Goal: Task Accomplishment & Management: Use online tool/utility

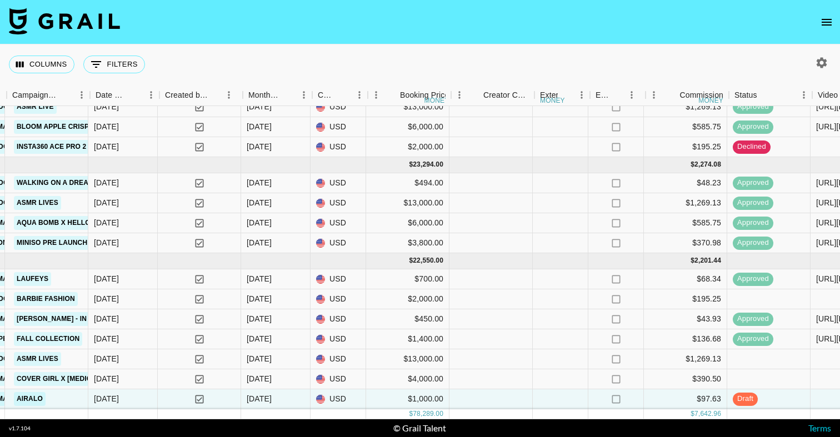
scroll to position [161, 671]
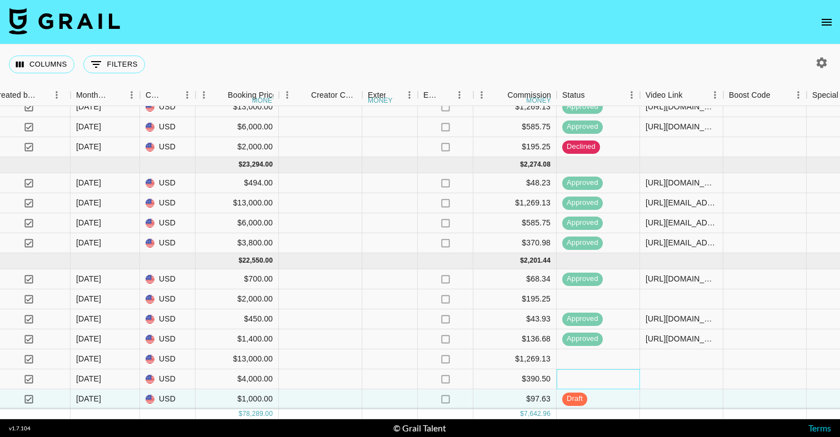
click at [606, 380] on div at bounding box center [598, 380] width 83 height 20
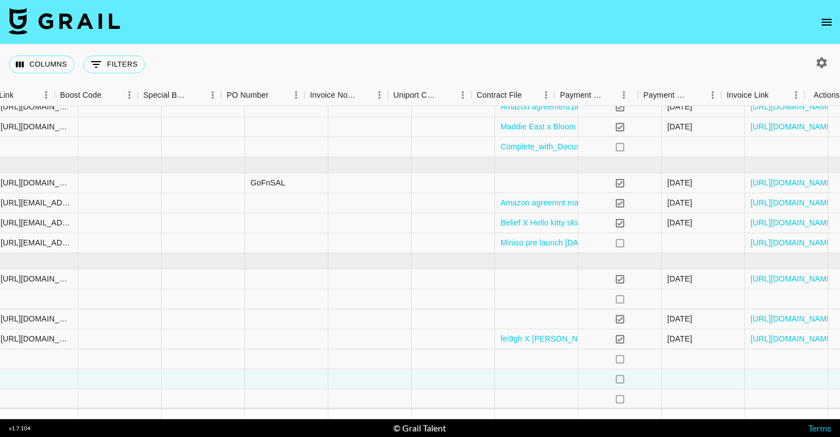
scroll to position [161, 1519]
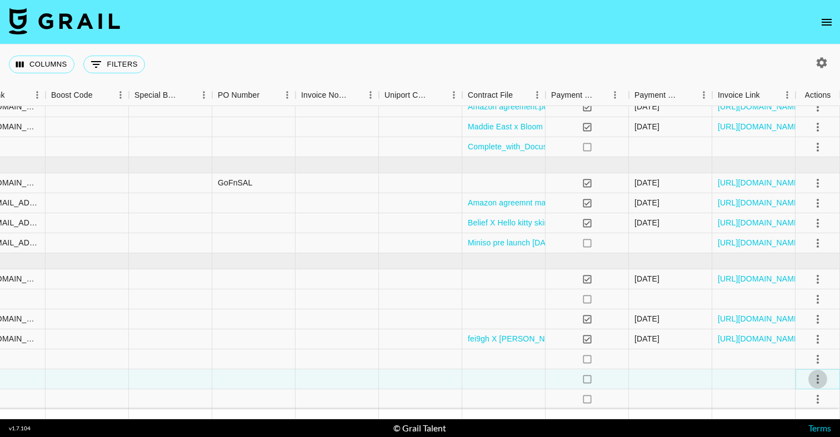
click at [822, 379] on icon "select merge strategy" at bounding box center [818, 379] width 13 height 13
click at [814, 275] on li "Confirm" at bounding box center [804, 276] width 72 height 20
click at [792, 316] on li "Draft Created" at bounding box center [804, 316] width 72 height 20
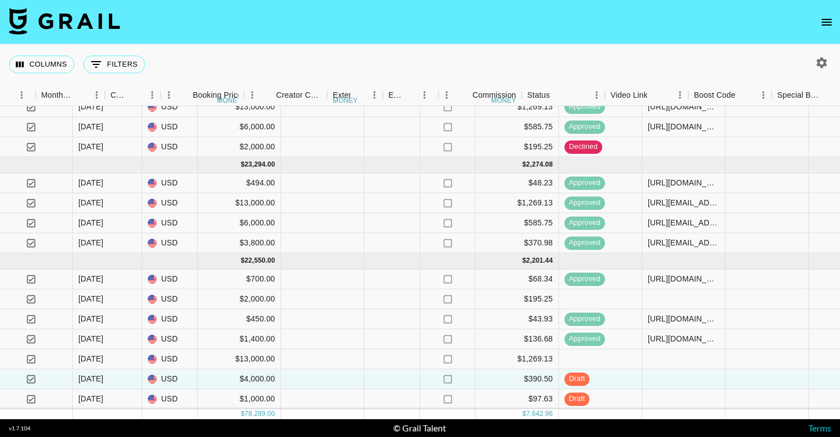
scroll to position [161, 816]
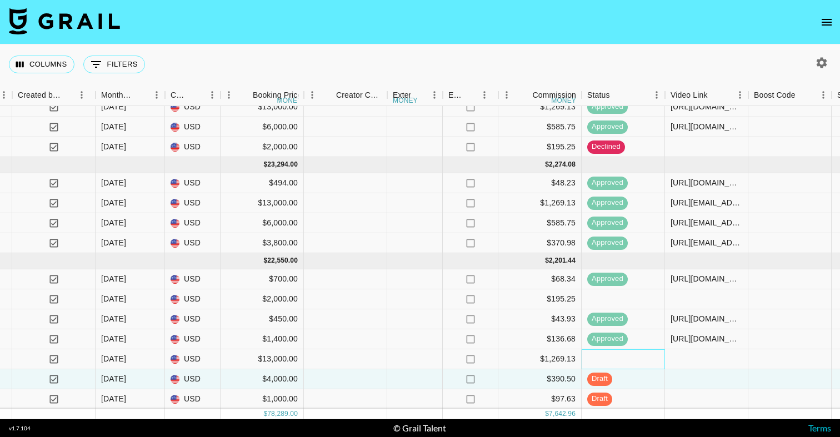
click at [650, 360] on div at bounding box center [623, 360] width 83 height 20
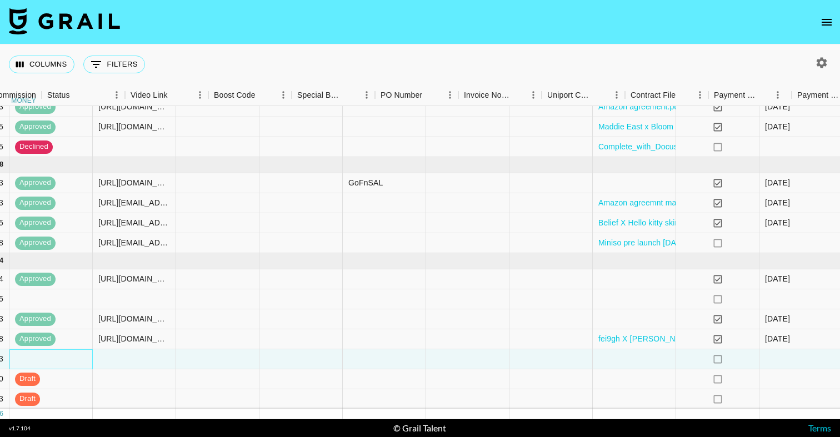
scroll to position [161, 1519]
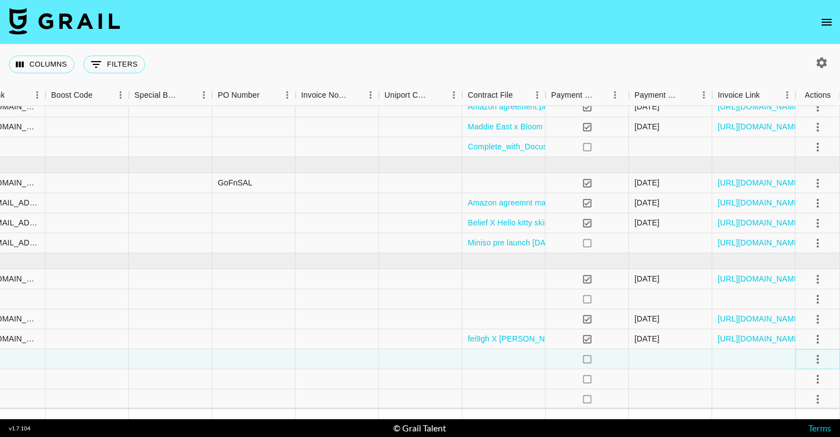
click at [820, 355] on icon "select merge strategy" at bounding box center [818, 359] width 13 height 13
click at [809, 255] on li "Confirm" at bounding box center [804, 256] width 72 height 20
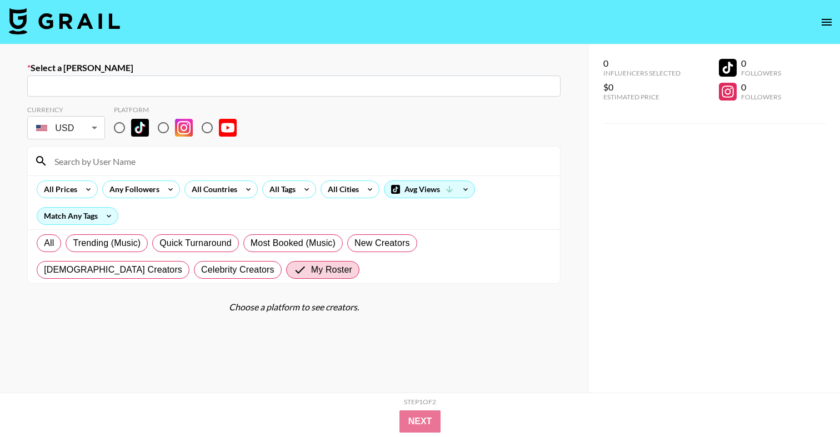
click at [7, 24] on nav at bounding box center [420, 22] width 840 height 44
click at [26, 24] on img at bounding box center [64, 21] width 111 height 27
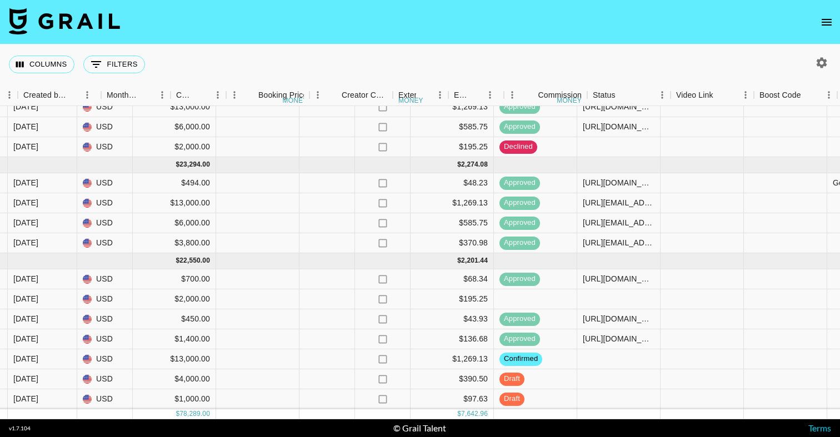
scroll to position [161, 915]
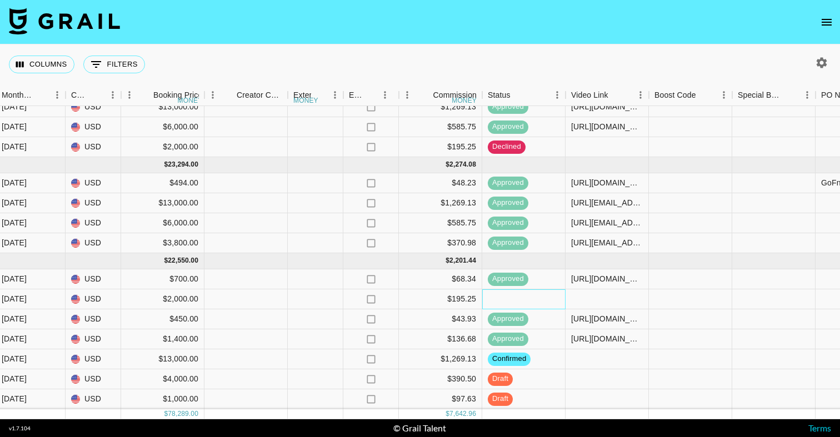
click at [501, 300] on div at bounding box center [523, 300] width 83 height 20
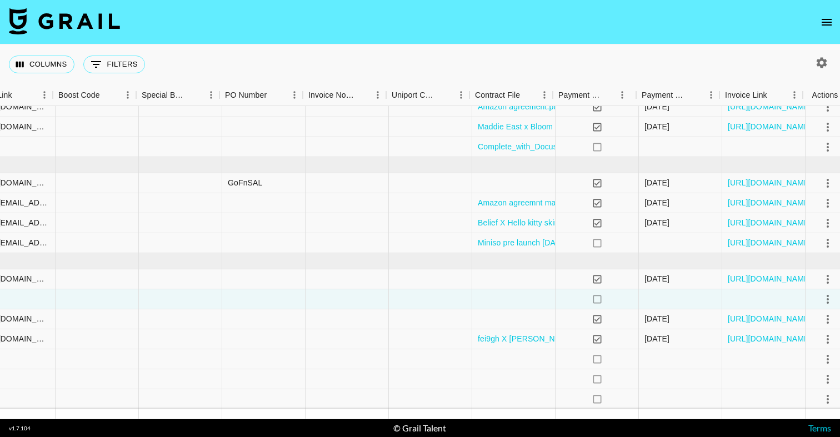
scroll to position [161, 1519]
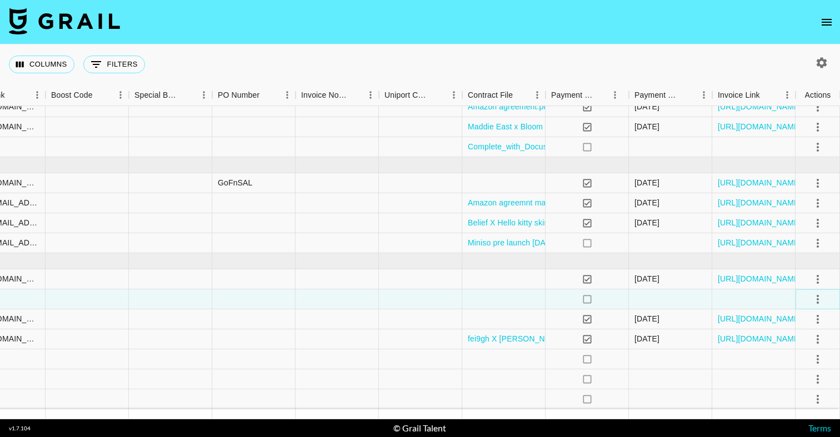
click at [819, 298] on icon "select merge strategy" at bounding box center [818, 299] width 13 height 13
click at [794, 319] on li "Confirm" at bounding box center [804, 323] width 72 height 20
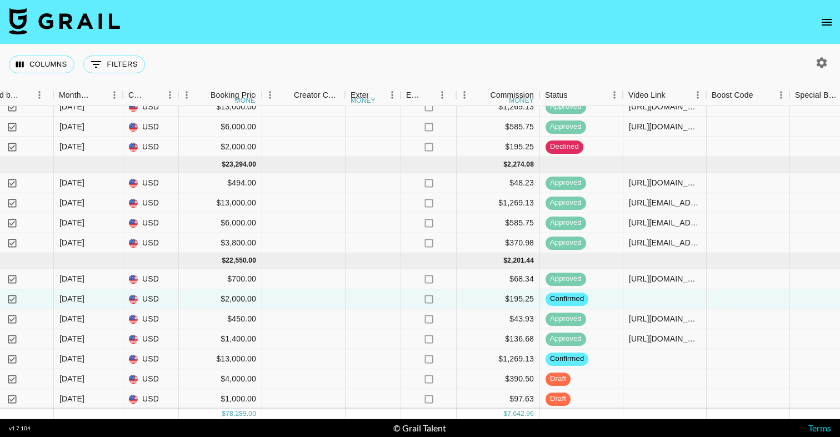
scroll to position [161, 859]
